Goal: Task Accomplishment & Management: Manage account settings

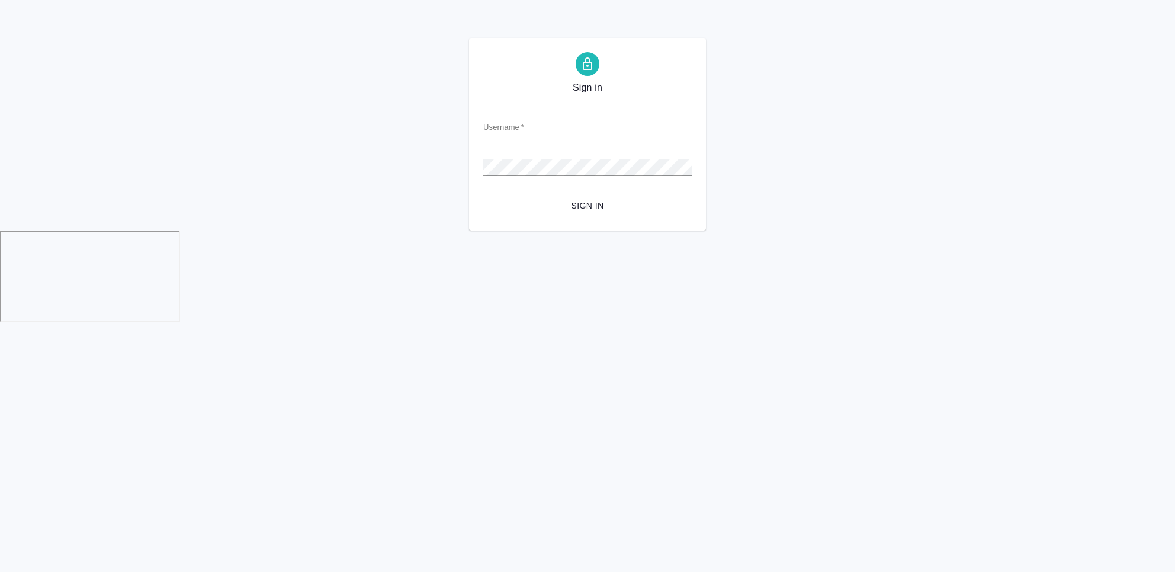
click at [553, 126] on input "Username   *" at bounding box center [587, 126] width 209 height 17
type input "[EMAIL_ADDRESS][DOMAIN_NAME]"
click at [572, 203] on span "Sign in" at bounding box center [588, 205] width 190 height 15
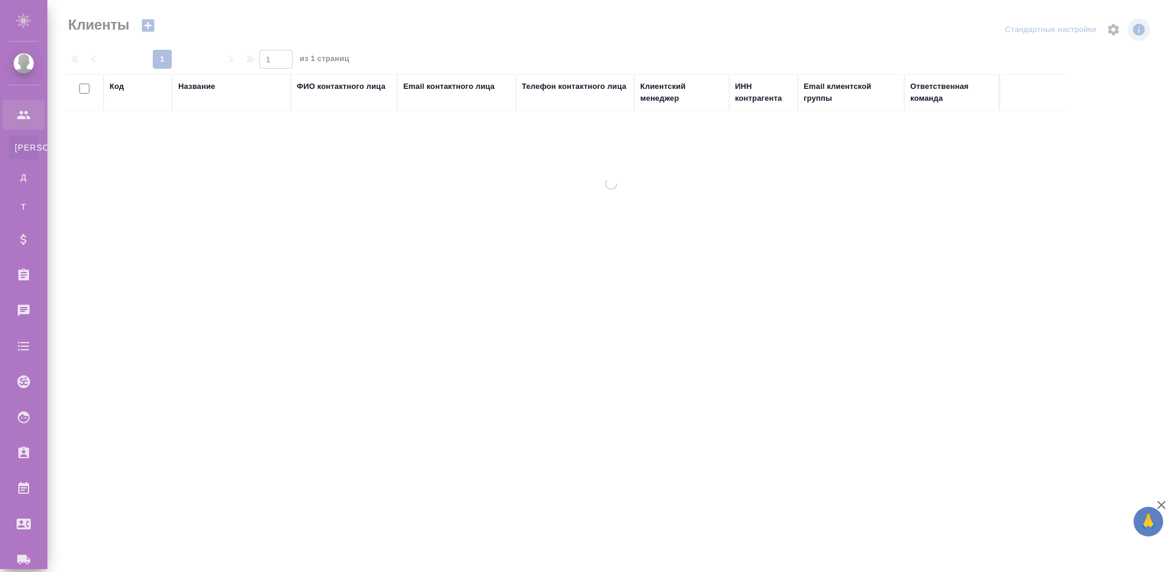
select select "RU"
